Goal: Task Accomplishment & Management: Manage account settings

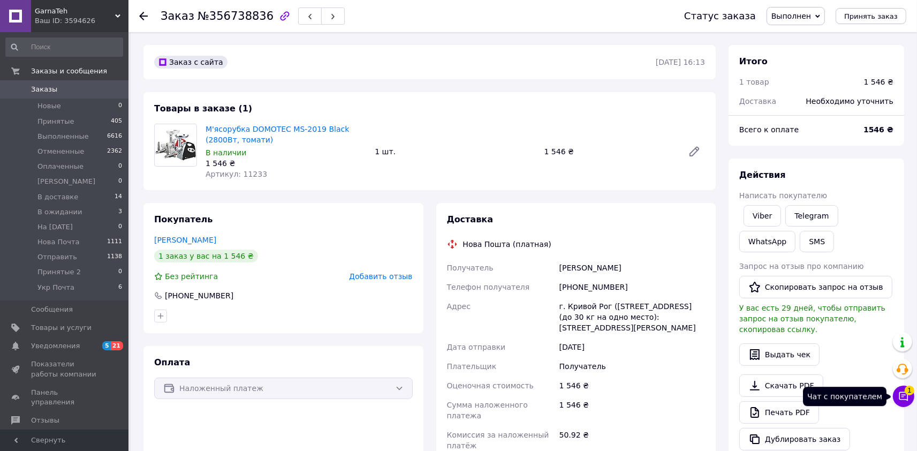
click at [901, 393] on icon at bounding box center [903, 396] width 11 height 11
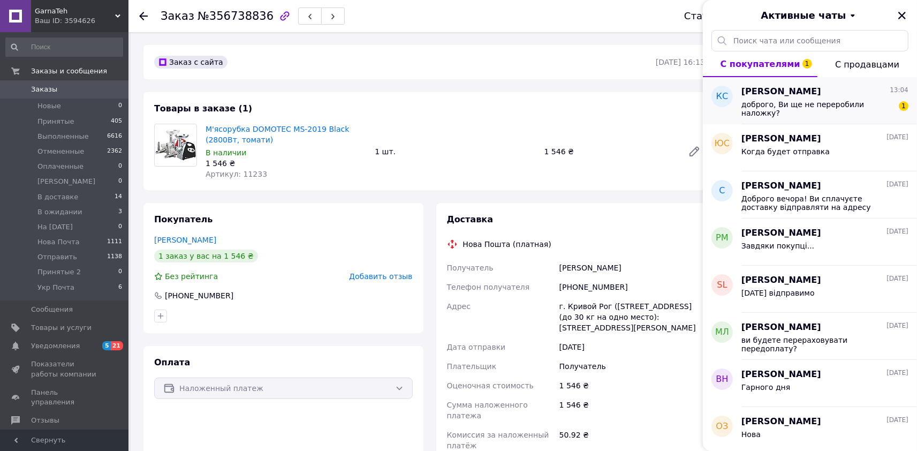
click at [798, 97] on span "[PERSON_NAME]" at bounding box center [781, 92] width 80 height 12
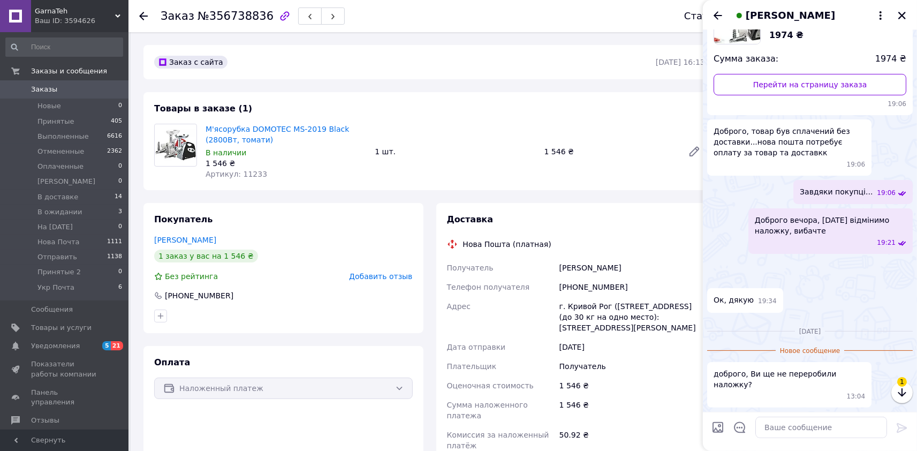
scroll to position [389, 0]
click at [788, 429] on textarea at bounding box center [821, 426] width 132 height 21
click at [744, 429] on textarea "перевірте в додадтку" at bounding box center [810, 426] width 153 height 21
click at [865, 431] on textarea "Доброго дня! перевірте в додадтку" at bounding box center [810, 426] width 153 height 21
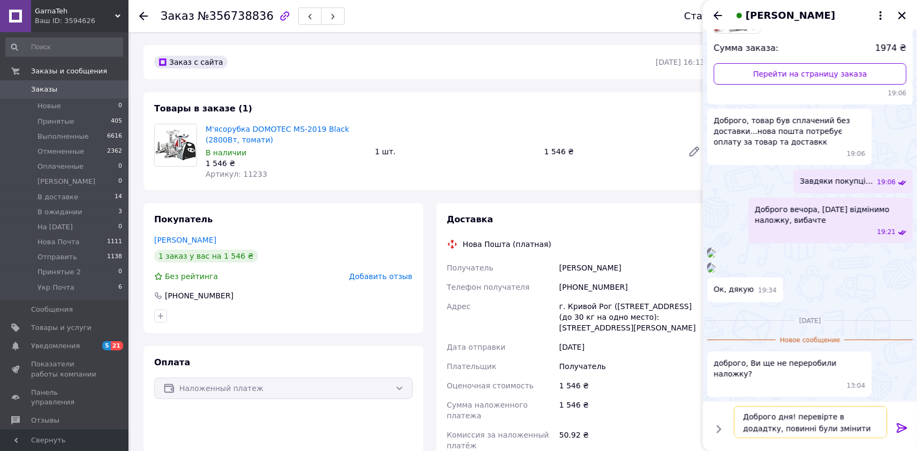
type textarea "Доброго дня! перевірте в додадтку, повинні були змінити"
click at [900, 427] on icon at bounding box center [902, 428] width 10 height 10
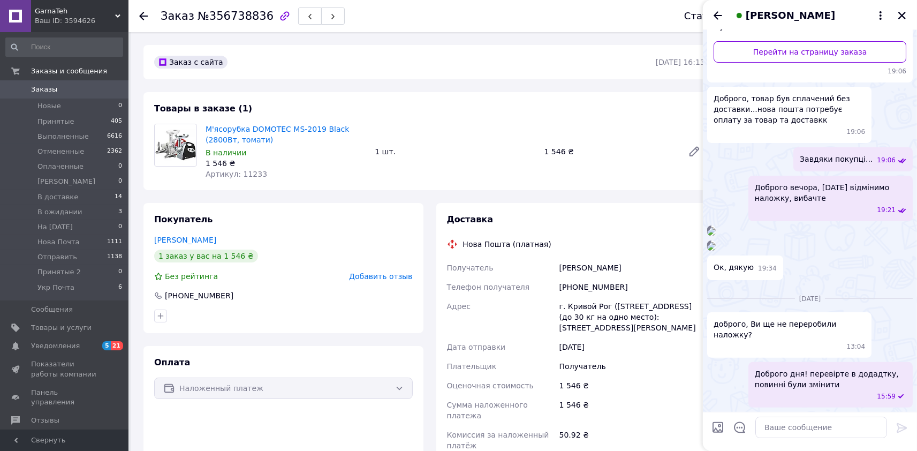
scroll to position [422, 0]
click at [70, 206] on li "В ожидании 3" at bounding box center [64, 211] width 128 height 15
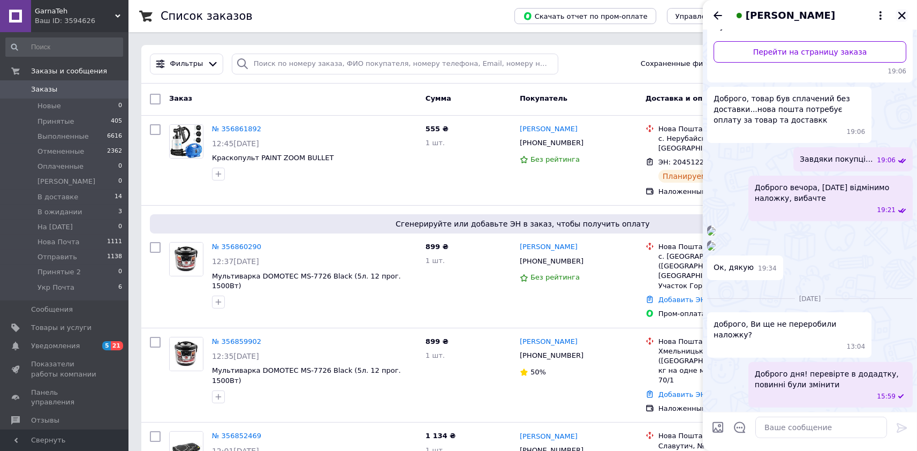
click at [901, 15] on icon "Закрыть" at bounding box center [901, 15] width 7 height 7
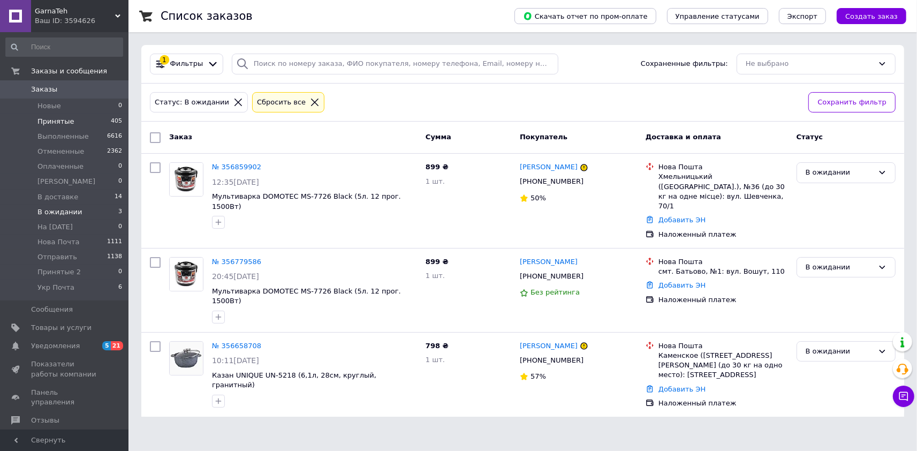
click at [54, 124] on span "Принятые" at bounding box center [55, 122] width 37 height 10
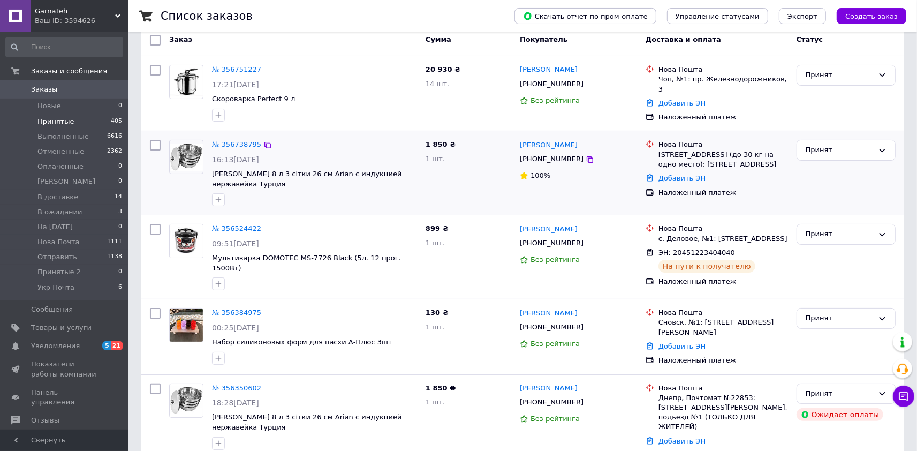
scroll to position [118, 0]
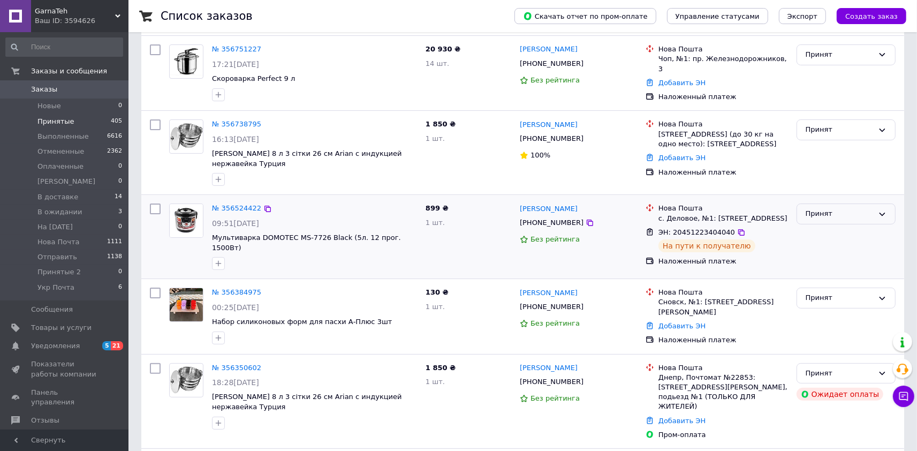
click at [883, 210] on icon at bounding box center [882, 214] width 9 height 9
click at [834, 236] on li "Выполнен" at bounding box center [846, 236] width 98 height 20
click at [59, 209] on span "В ожидании" at bounding box center [59, 212] width 45 height 10
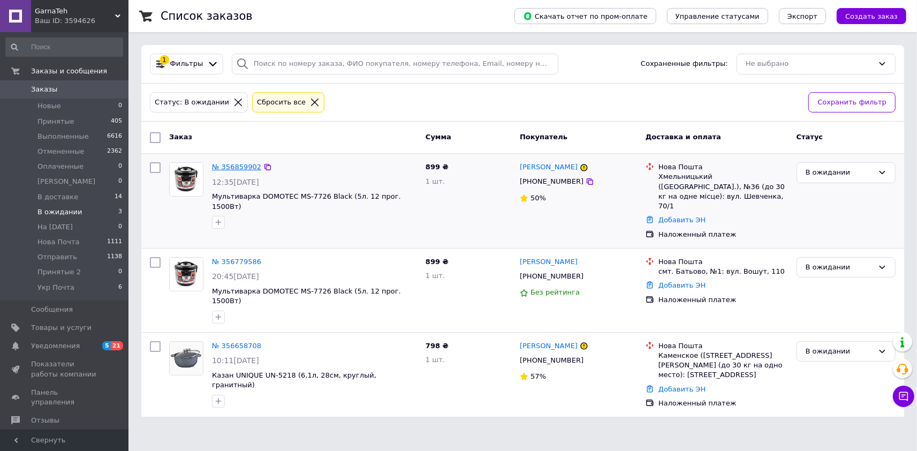
click at [233, 166] on link "№ 356859902" at bounding box center [236, 167] width 49 height 8
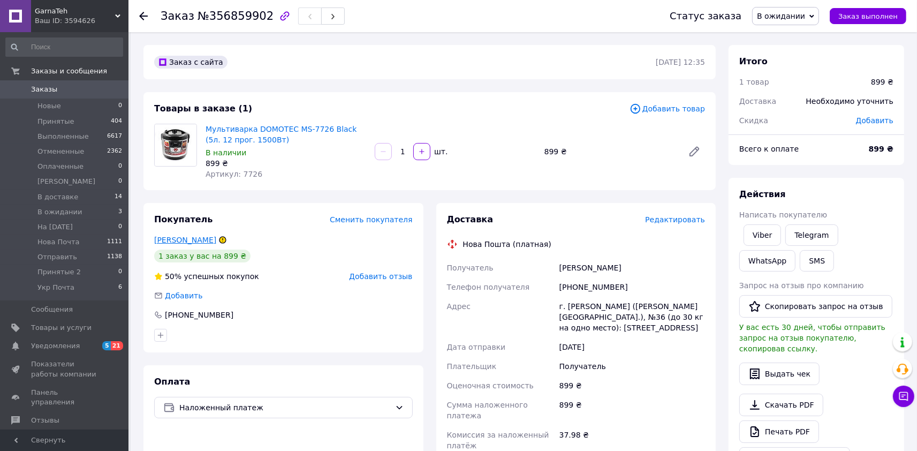
click at [185, 239] on link "[PERSON_NAME]" at bounding box center [185, 240] width 62 height 9
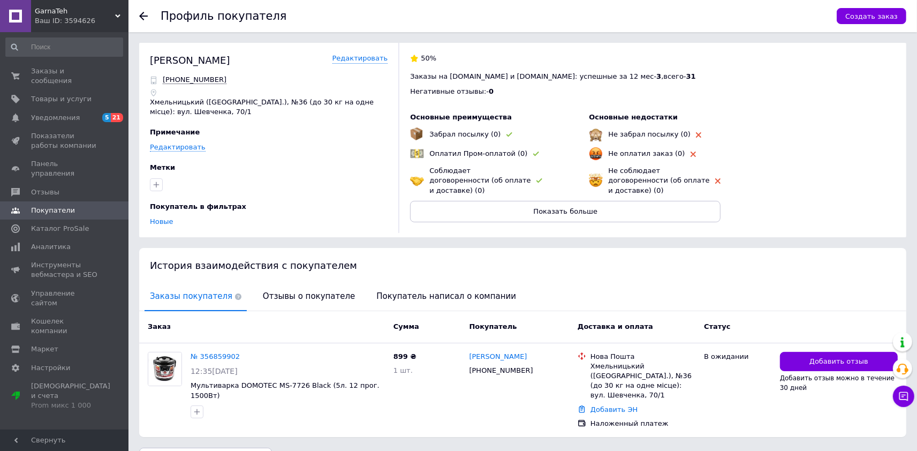
click at [145, 13] on icon at bounding box center [143, 16] width 9 height 9
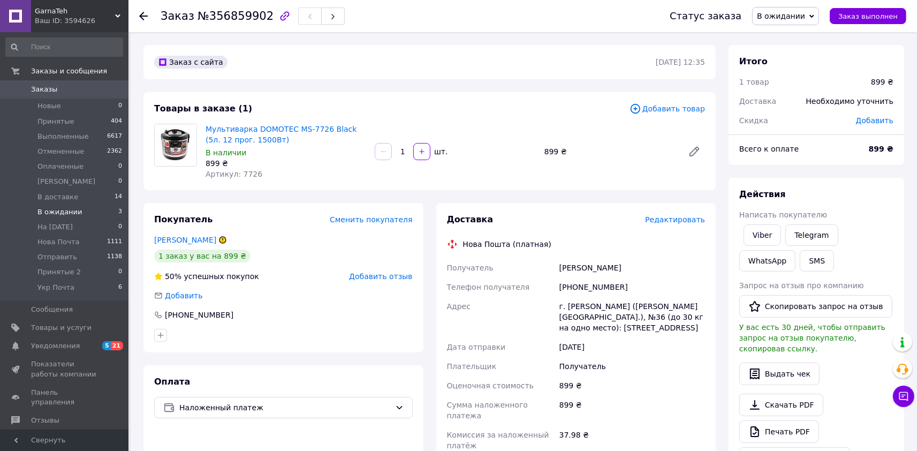
click at [57, 216] on span "В ожидании" at bounding box center [59, 212] width 45 height 10
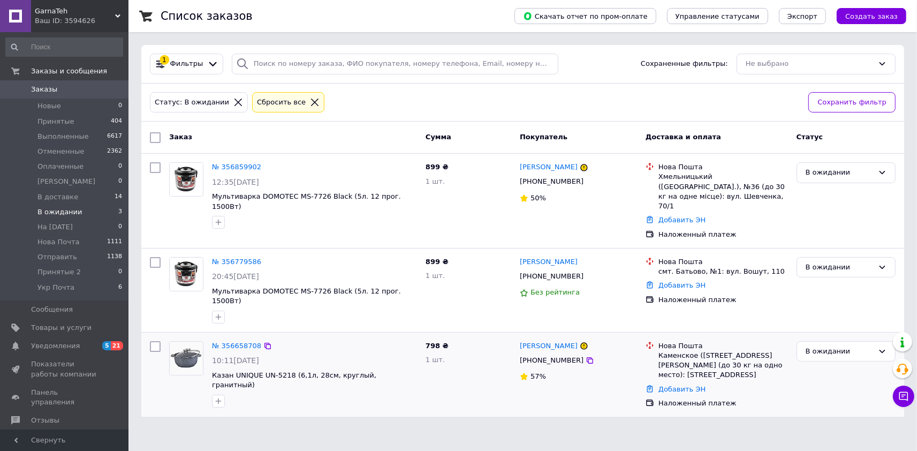
click at [227, 340] on div "№ 356658708" at bounding box center [236, 346] width 51 height 12
click at [237, 341] on link "№ 356658708" at bounding box center [236, 345] width 49 height 8
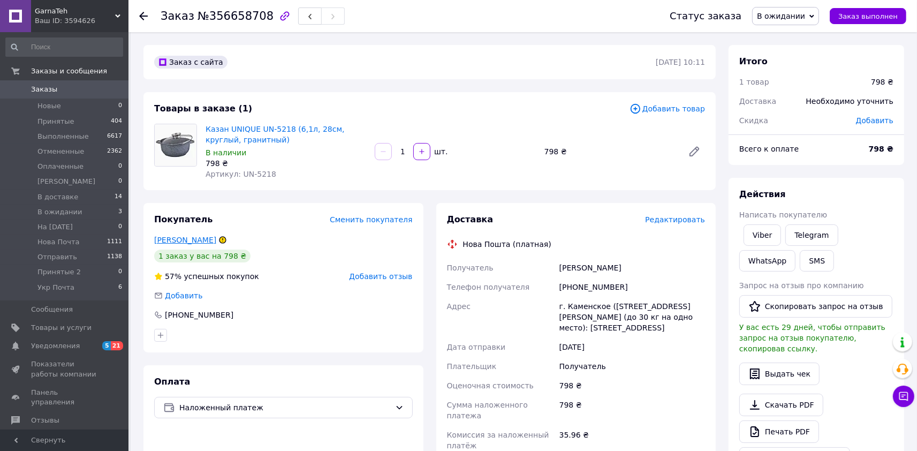
click at [196, 241] on link "[PERSON_NAME]" at bounding box center [185, 240] width 62 height 9
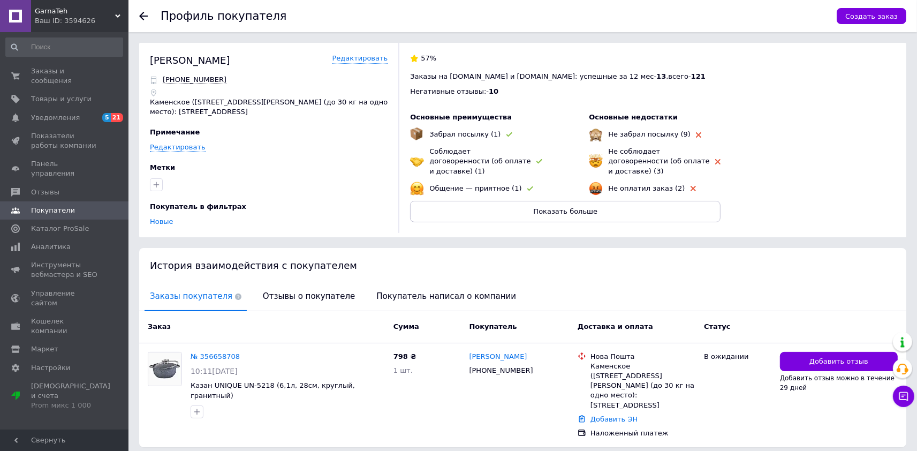
click at [148, 16] on div at bounding box center [149, 16] width 21 height 32
click at [145, 17] on icon at bounding box center [143, 16] width 9 height 9
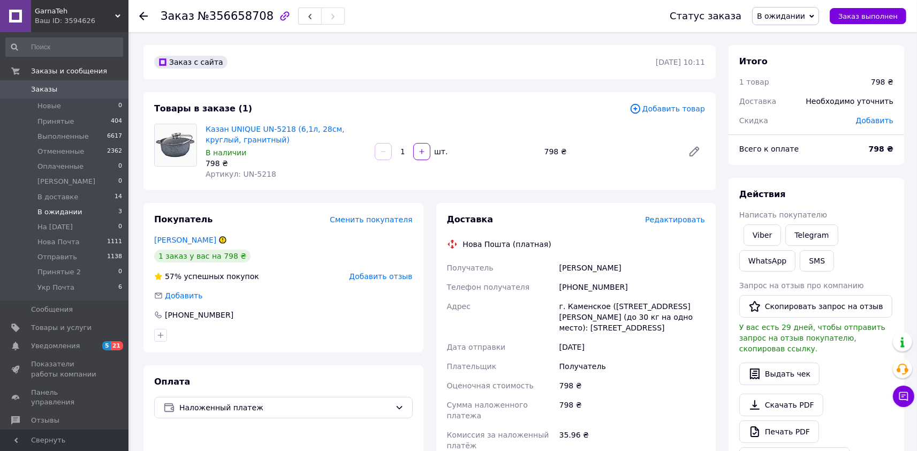
click at [62, 215] on span "В ожидании" at bounding box center [59, 212] width 45 height 10
